Goal: Use online tool/utility: Utilize a website feature to perform a specific function

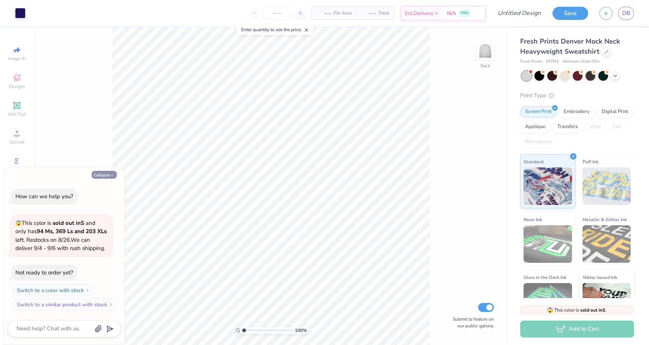
click at [107, 175] on button "Collapse" at bounding box center [104, 175] width 25 height 8
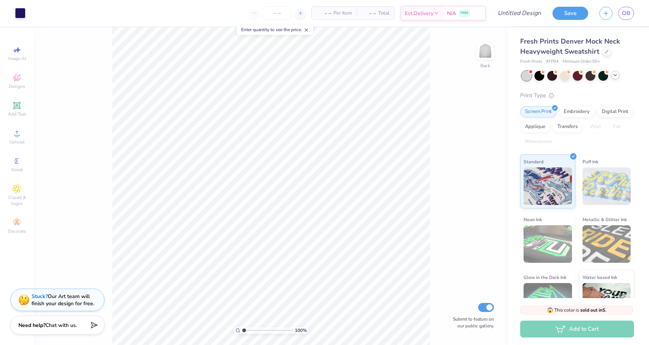
click at [615, 76] on polyline at bounding box center [615, 75] width 3 height 2
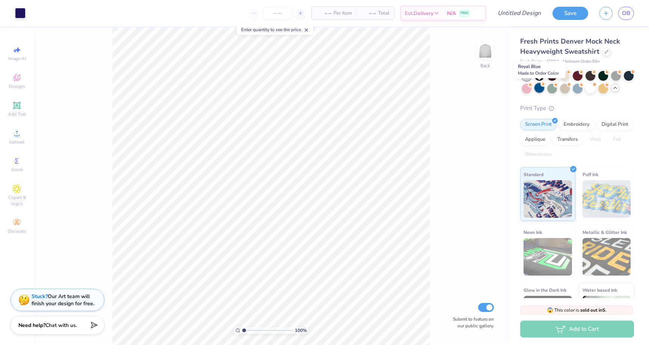
click at [539, 88] on div at bounding box center [540, 88] width 10 height 10
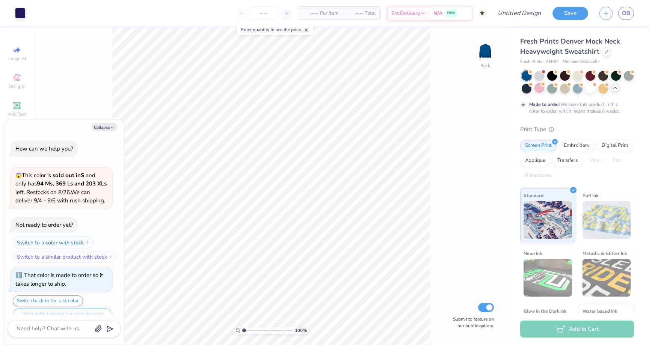
scroll to position [15, 0]
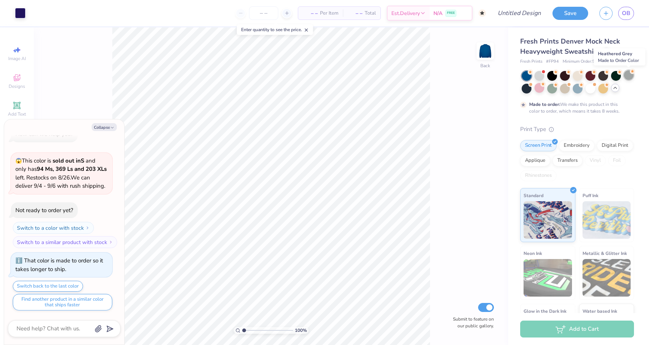
click at [630, 76] on div at bounding box center [629, 75] width 10 height 10
click at [577, 88] on div at bounding box center [578, 88] width 10 height 10
click at [588, 89] on div at bounding box center [591, 88] width 10 height 10
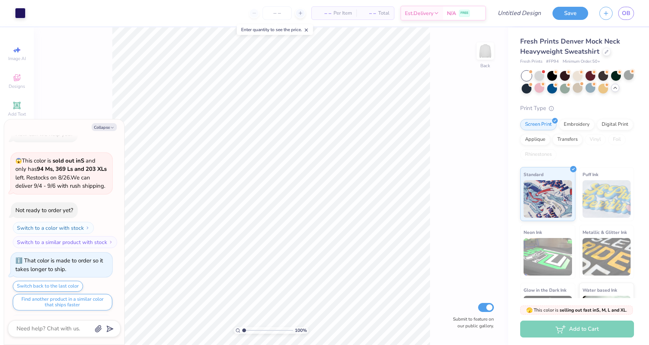
scroll to position [150, 0]
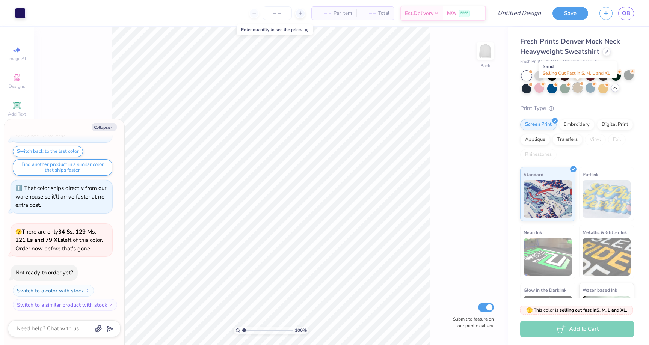
click at [581, 89] on div at bounding box center [578, 88] width 10 height 10
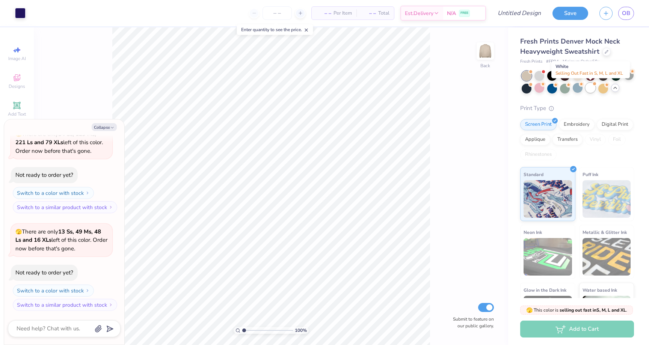
click at [588, 89] on div at bounding box center [591, 88] width 10 height 10
click at [540, 74] on div at bounding box center [540, 75] width 10 height 10
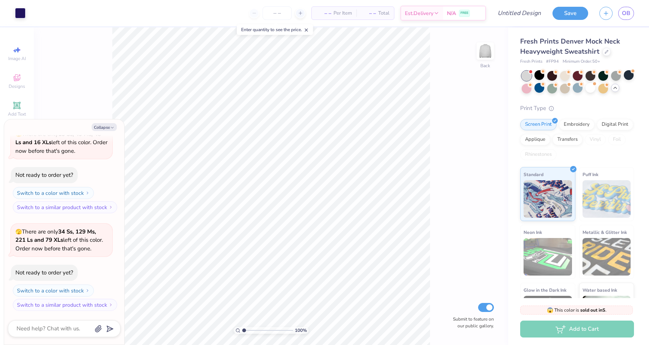
scroll to position [451, 0]
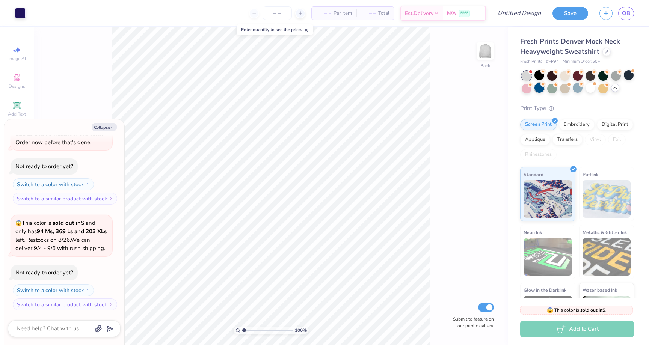
click at [539, 87] on div at bounding box center [540, 88] width 10 height 10
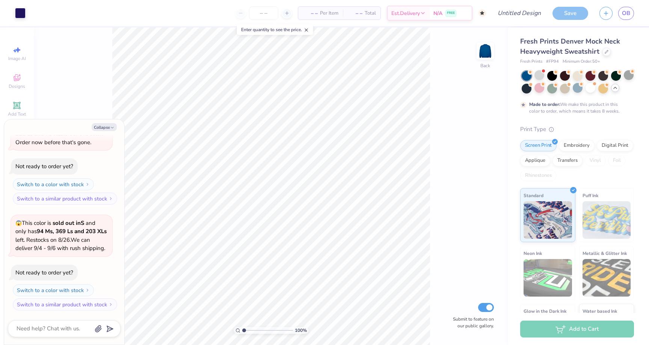
scroll to position [514, 0]
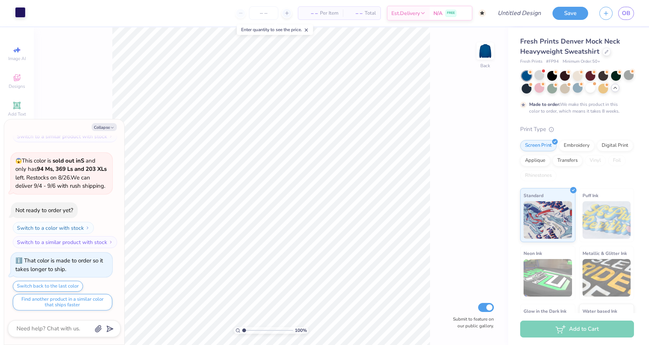
click at [18, 12] on div at bounding box center [20, 12] width 11 height 11
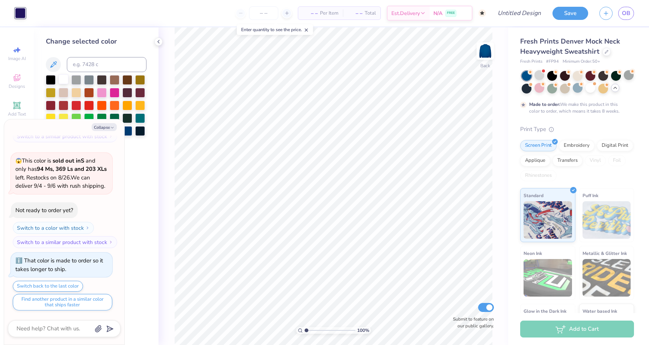
click at [66, 80] on div at bounding box center [64, 79] width 10 height 10
click at [109, 128] on button "Collapse" at bounding box center [104, 127] width 25 height 8
type textarea "x"
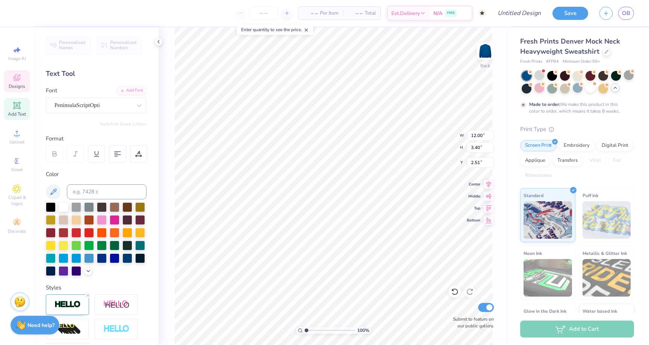
scroll to position [0, 2]
type textarea "Phi Delta Phi"
type input "1.18"
type input "1.37"
type input "5.91"
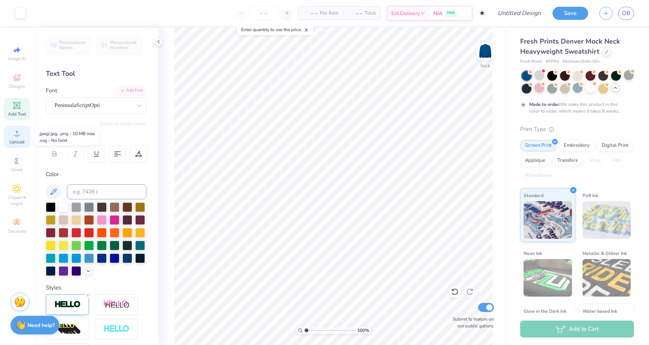
click at [16, 137] on circle at bounding box center [17, 136] width 4 height 4
click at [12, 137] on icon at bounding box center [16, 133] width 9 height 9
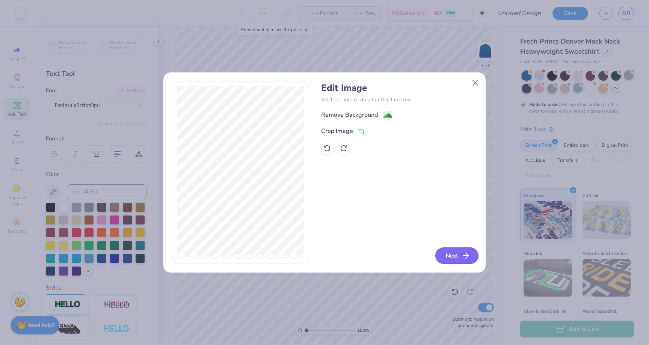
click at [456, 256] on button "Next" at bounding box center [456, 256] width 43 height 17
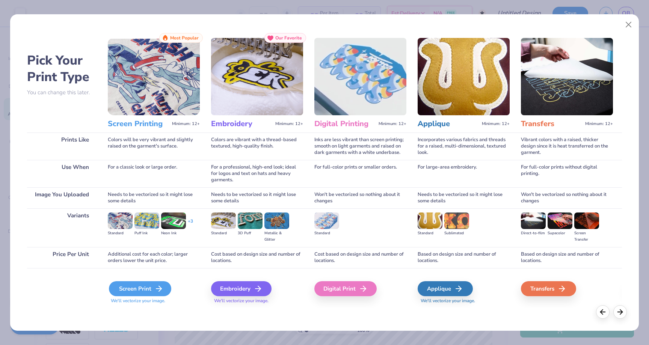
click at [128, 287] on div "Screen Print" at bounding box center [140, 288] width 62 height 15
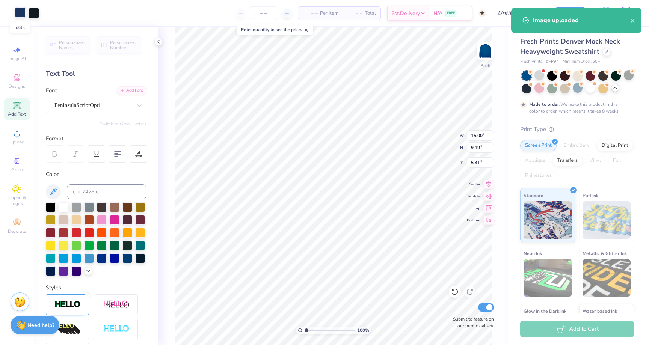
click at [19, 14] on div at bounding box center [20, 12] width 11 height 11
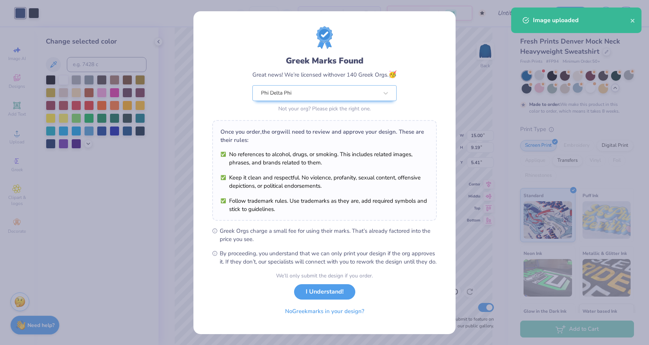
click at [65, 76] on div "Greek Marks Found Great news! We’re licensed with over 140 Greek Orgs. 🥳 Phi De…" at bounding box center [324, 172] width 649 height 345
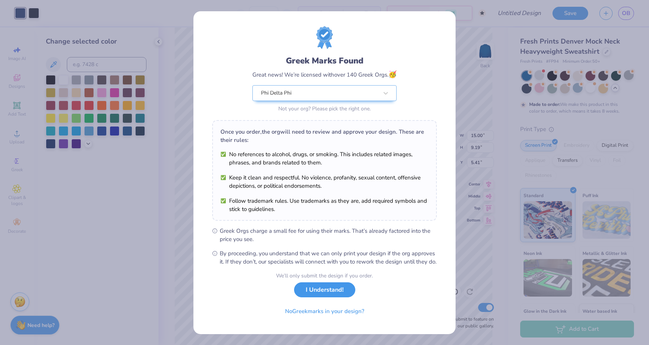
click at [329, 298] on button "I Understand!" at bounding box center [324, 289] width 61 height 15
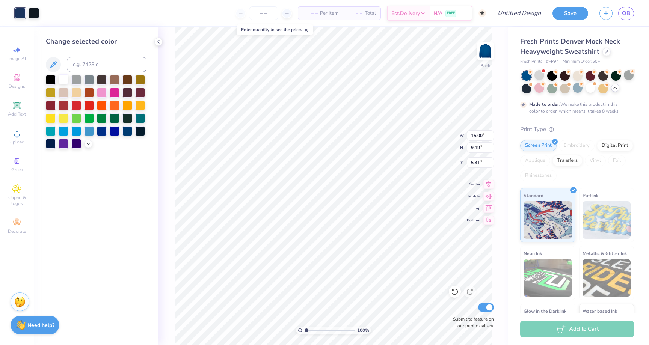
click at [63, 80] on div at bounding box center [64, 79] width 10 height 10
click at [36, 14] on div at bounding box center [34, 12] width 11 height 11
click at [64, 79] on div at bounding box center [64, 79] width 10 height 10
type input "1.52"
type input "0.93"
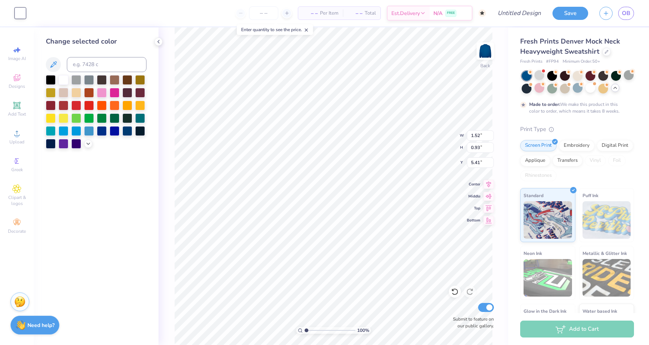
type input "6.04"
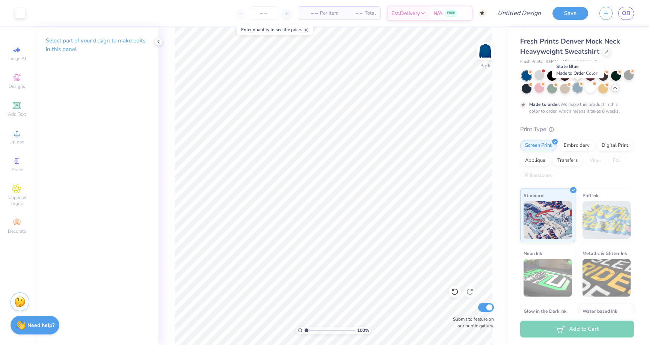
click at [575, 90] on div at bounding box center [578, 88] width 10 height 10
click at [527, 87] on div at bounding box center [527, 88] width 10 height 10
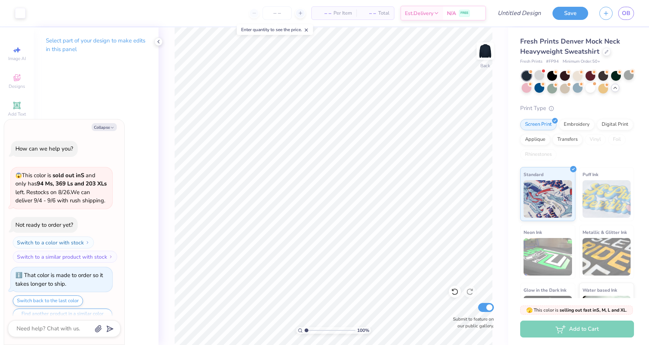
scroll to position [648, 0]
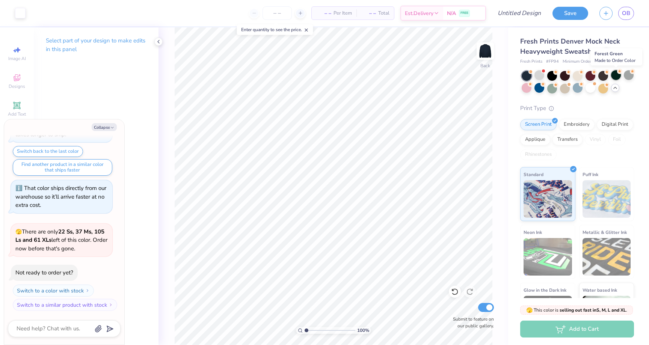
click at [615, 74] on div at bounding box center [616, 75] width 10 height 10
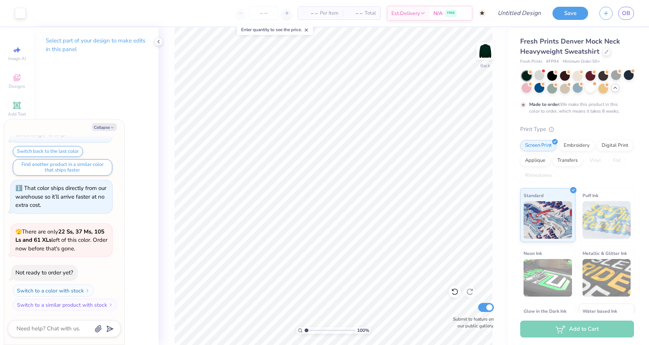
scroll to position [711, 0]
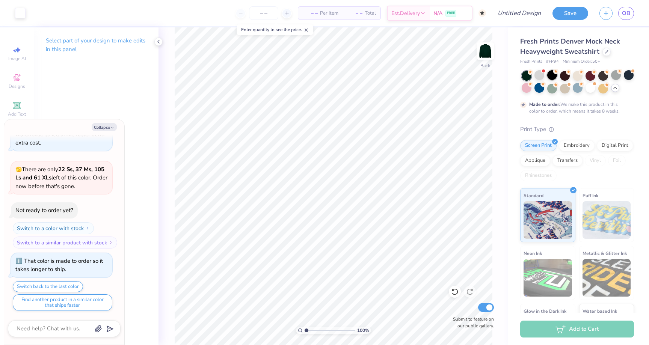
click at [552, 76] on div at bounding box center [552, 75] width 10 height 10
click at [530, 76] on div at bounding box center [527, 76] width 10 height 10
click at [541, 76] on div at bounding box center [540, 75] width 10 height 10
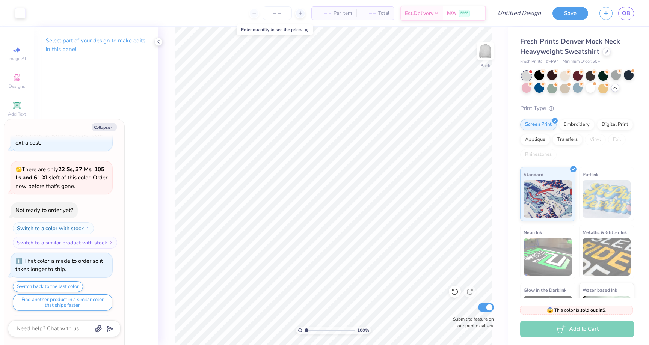
scroll to position [854, 0]
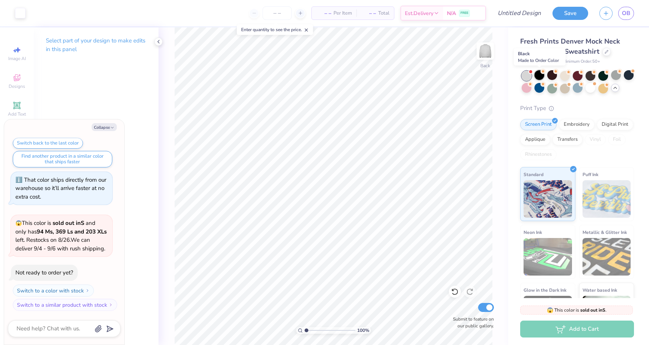
click at [539, 76] on div at bounding box center [540, 75] width 10 height 10
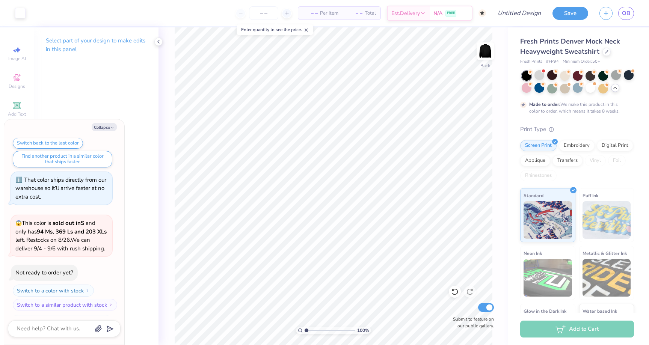
scroll to position [917, 0]
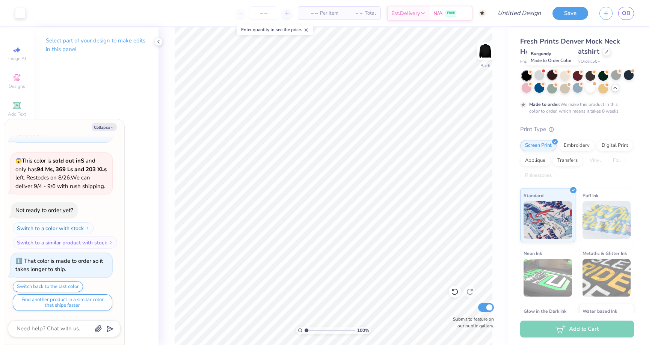
click at [554, 74] on div at bounding box center [552, 75] width 10 height 10
click at [564, 75] on div at bounding box center [565, 75] width 10 height 10
click at [577, 78] on div at bounding box center [578, 75] width 10 height 10
click at [577, 91] on div at bounding box center [578, 88] width 10 height 10
click at [549, 88] on div at bounding box center [552, 88] width 10 height 10
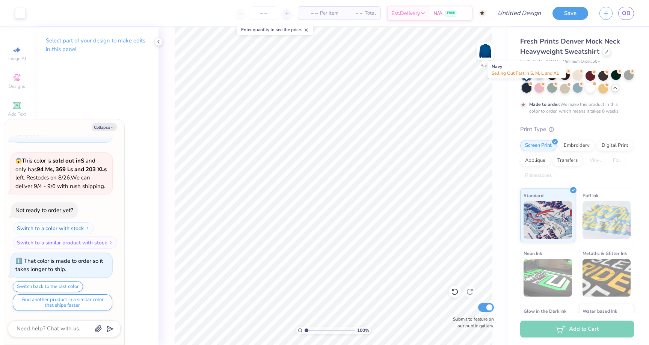
click at [528, 87] on div at bounding box center [527, 88] width 10 height 10
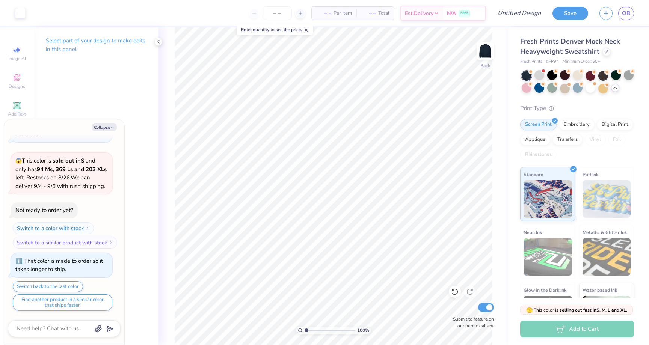
scroll to position [1052, 0]
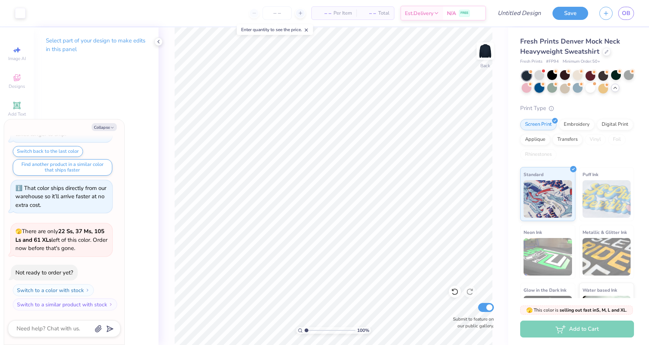
click at [541, 87] on div at bounding box center [540, 88] width 10 height 10
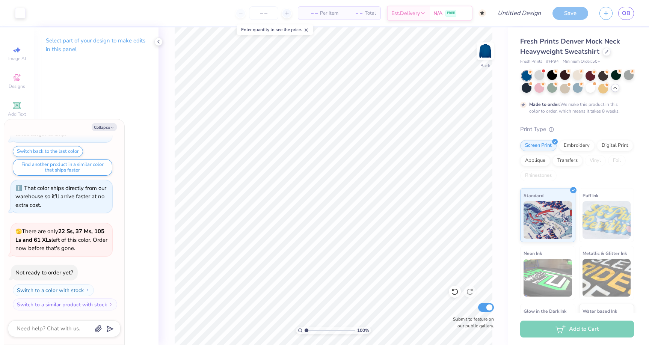
scroll to position [1114, 0]
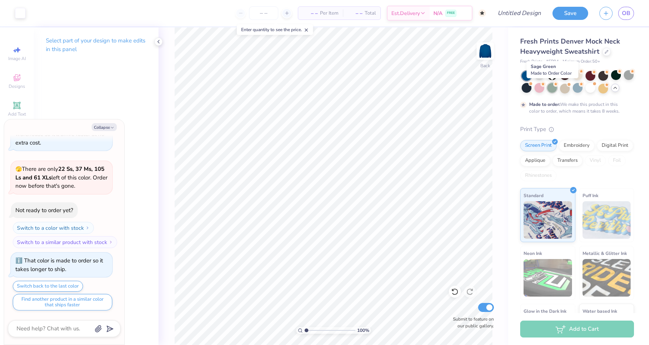
click at [556, 88] on div at bounding box center [552, 88] width 10 height 10
click at [615, 89] on icon at bounding box center [615, 88] width 6 height 6
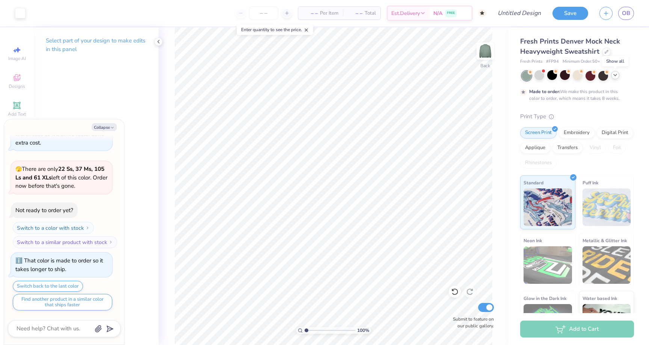
click at [616, 79] on div at bounding box center [615, 75] width 8 height 8
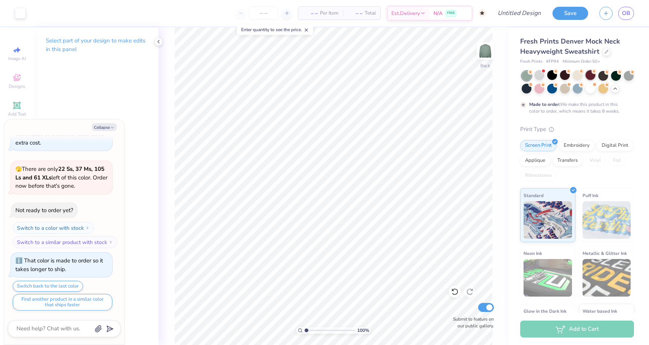
click at [592, 74] on div at bounding box center [591, 75] width 10 height 10
click at [631, 74] on div at bounding box center [629, 75] width 10 height 10
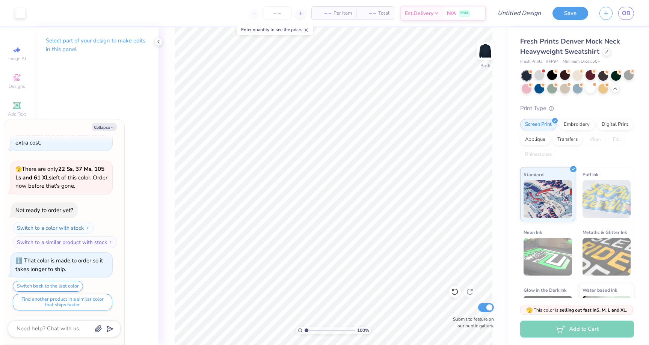
scroll to position [1249, 0]
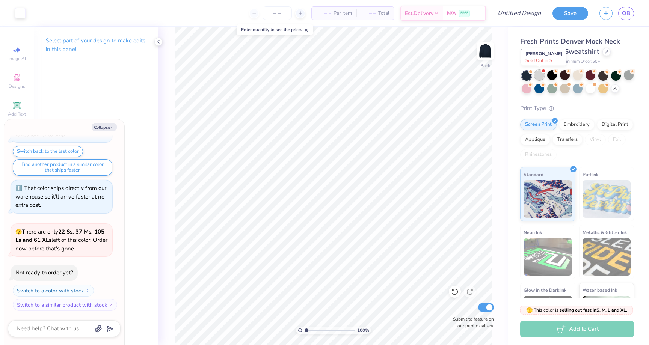
click at [537, 75] on div at bounding box center [540, 75] width 10 height 10
type textarea "x"
